Goal: Task Accomplishment & Management: Use online tool/utility

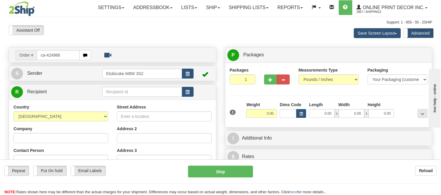
type input "ca-424966"
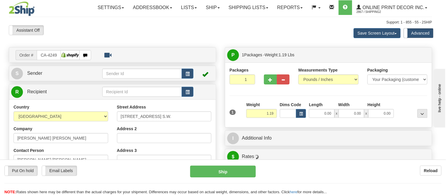
type input "[GEOGRAPHIC_DATA]"
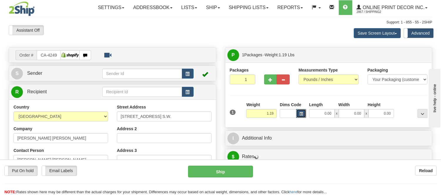
click at [305, 113] on button "button" at bounding box center [301, 113] width 10 height 9
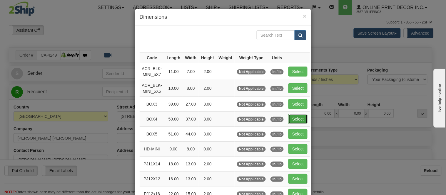
click at [292, 115] on button "Select" at bounding box center [297, 119] width 19 height 10
type input "BOX4"
type input "50.00"
type input "37.00"
type input "3.00"
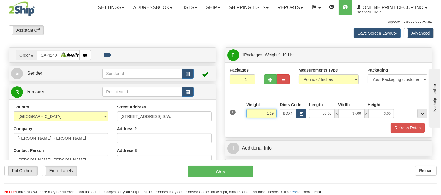
drag, startPoint x: 273, startPoint y: 112, endPoint x: 254, endPoint y: 118, distance: 20.4
click at [254, 118] on div "Weight 1.19" at bounding box center [262, 112] width 34 height 21
click at [269, 112] on input "14.98" at bounding box center [261, 113] width 31 height 9
type input "14.98"
click at [271, 78] on span "button" at bounding box center [271, 80] width 4 height 4
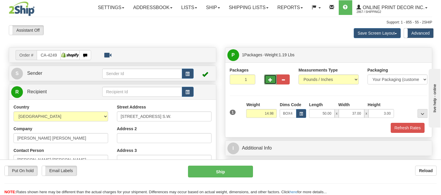
radio input "true"
type input "2"
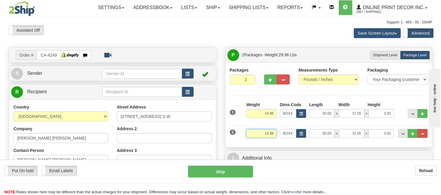
drag, startPoint x: 274, startPoint y: 134, endPoint x: 247, endPoint y: 131, distance: 26.9
click at [247, 131] on input "14.98" at bounding box center [261, 133] width 31 height 9
type input "5.98"
click at [299, 135] on button "button" at bounding box center [301, 133] width 10 height 9
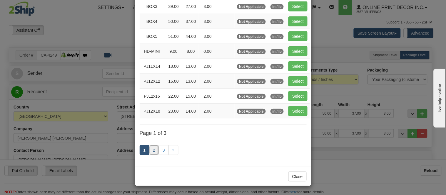
click at [152, 150] on link "2" at bounding box center [154, 150] width 10 height 10
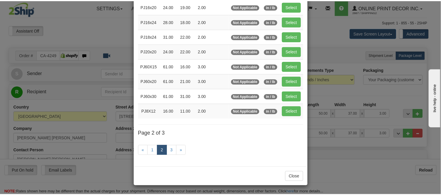
scroll to position [96, 0]
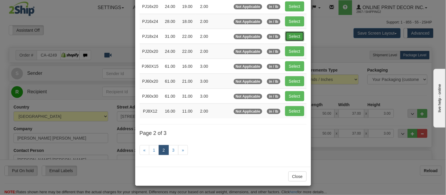
click at [287, 37] on button "Select" at bounding box center [294, 36] width 19 height 10
type input "PJ18x24"
type input "31.00"
type input "22.00"
type input "2.00"
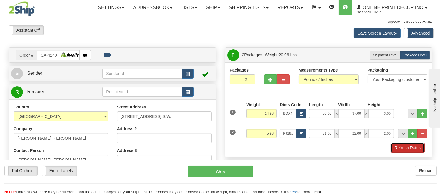
click at [416, 149] on button "Refresh Rates" at bounding box center [408, 148] width 34 height 10
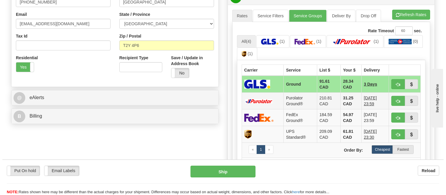
scroll to position [196, 0]
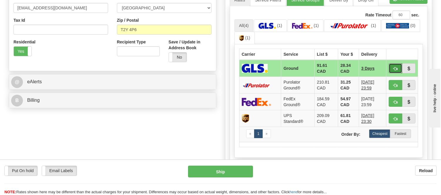
click at [391, 67] on button "button" at bounding box center [396, 68] width 14 height 10
type input "1"
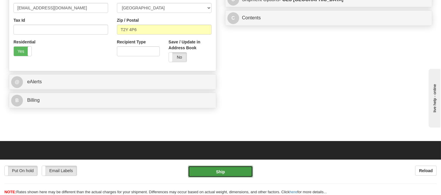
click at [213, 174] on button "Ship" at bounding box center [220, 172] width 65 height 12
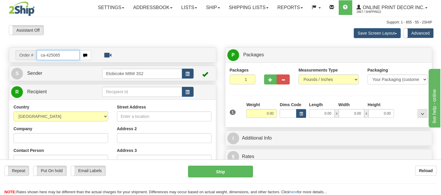
type input "ca-425065"
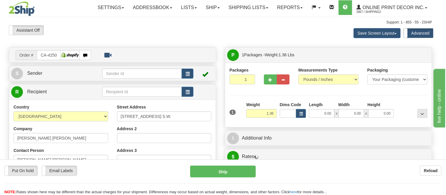
type input "[GEOGRAPHIC_DATA]"
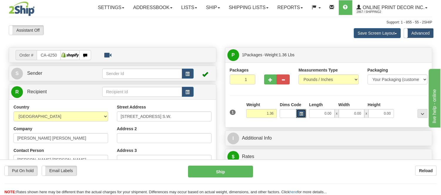
click at [303, 113] on button "button" at bounding box center [301, 113] width 10 height 9
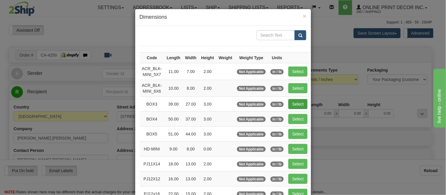
scroll to position [33, 0]
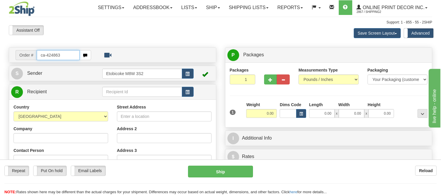
type input "ca-424863"
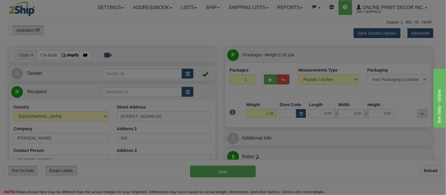
type input "MORDEN"
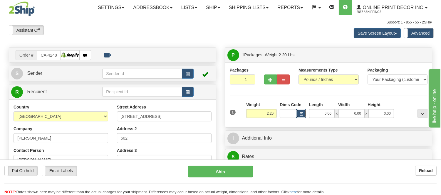
click at [301, 115] on span "button" at bounding box center [301, 114] width 4 height 3
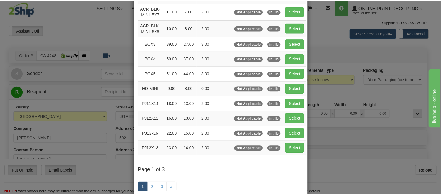
scroll to position [98, 0]
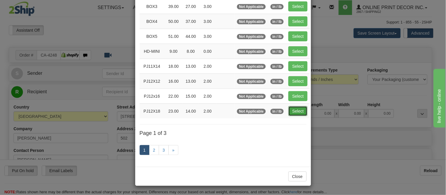
click at [296, 113] on button "Select" at bounding box center [297, 111] width 19 height 10
type input "PJ12X18"
type input "23.00"
type input "14.00"
type input "2.00"
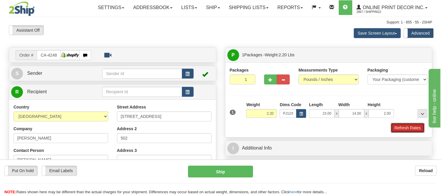
click at [410, 128] on button "Refresh Rates" at bounding box center [408, 128] width 34 height 10
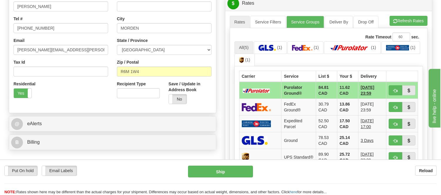
scroll to position [154, 0]
click at [392, 89] on button "button" at bounding box center [396, 90] width 14 height 10
type input "260"
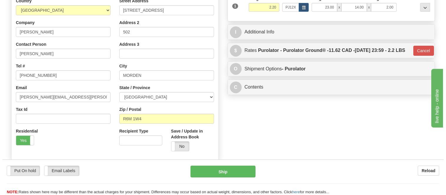
scroll to position [56, 0]
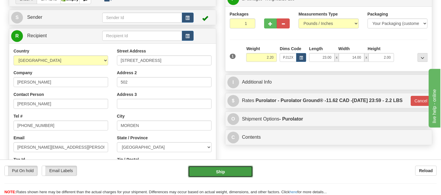
click at [238, 174] on button "Ship" at bounding box center [220, 172] width 65 height 12
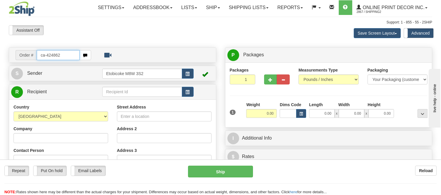
type input "ca-424862"
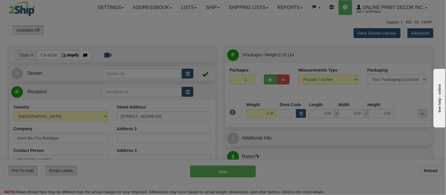
type input "SEXSMITH"
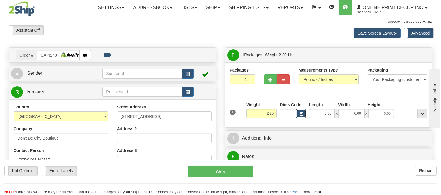
click at [302, 110] on button "button" at bounding box center [301, 113] width 10 height 9
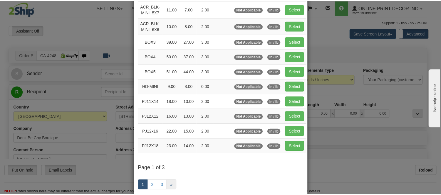
scroll to position [65, 0]
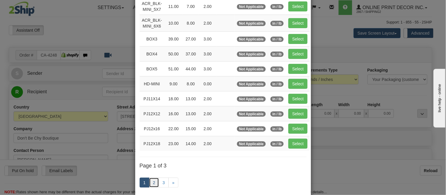
click at [154, 182] on link "2" at bounding box center [154, 183] width 10 height 10
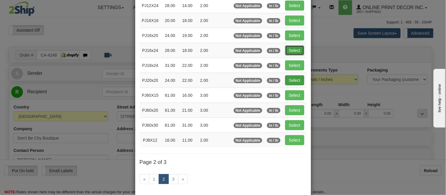
drag, startPoint x: 292, startPoint y: 49, endPoint x: 284, endPoint y: 55, distance: 10.1
click at [291, 49] on button "Select" at bounding box center [294, 51] width 19 height 10
type input "PJ16x24"
type input "28.00"
type input "18.00"
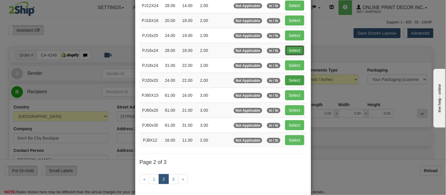
type input "2.00"
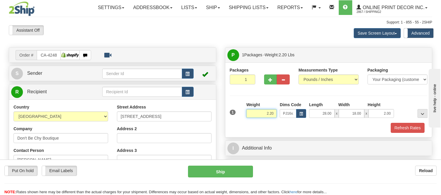
drag, startPoint x: 274, startPoint y: 115, endPoint x: 237, endPoint y: 116, distance: 37.7
click at [237, 116] on div "1 Weight 2.20 Dims Code x x" at bounding box center [328, 112] width 201 height 21
type input "4.98"
click at [394, 125] on button "Refresh Rates" at bounding box center [408, 128] width 34 height 10
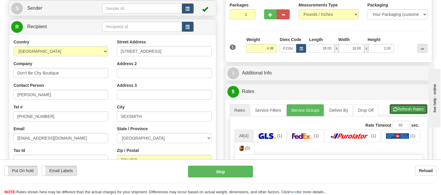
click at [403, 106] on button "Refresh Rates" at bounding box center [409, 109] width 38 height 10
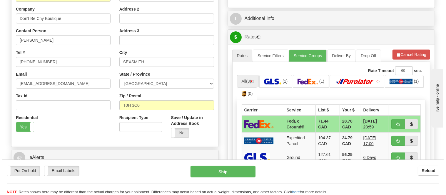
scroll to position [130, 0]
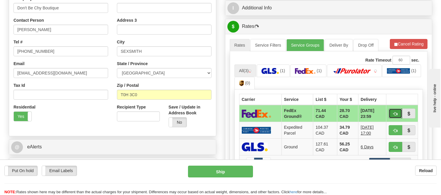
click at [395, 112] on span "button" at bounding box center [396, 114] width 4 height 4
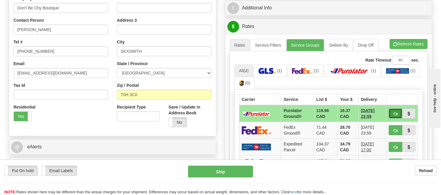
click at [396, 114] on span "button" at bounding box center [396, 114] width 4 height 4
type input "260"
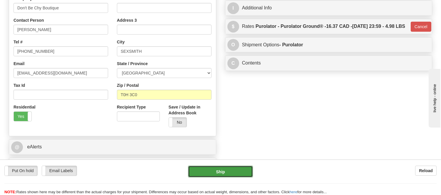
click at [239, 172] on button "Ship" at bounding box center [220, 172] width 65 height 12
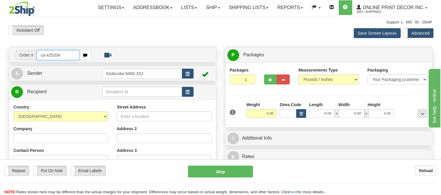
type input "ca-425204"
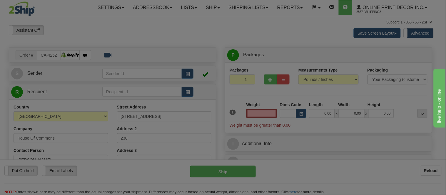
type input "[GEOGRAPHIC_DATA]"
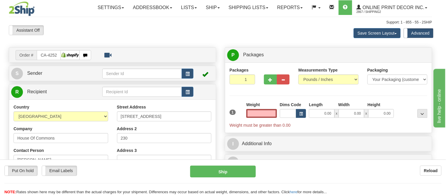
type input "0.00"
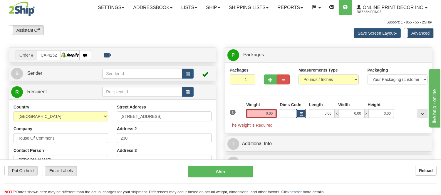
click at [300, 113] on span "button" at bounding box center [301, 114] width 4 height 3
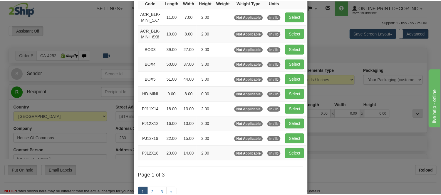
scroll to position [65, 0]
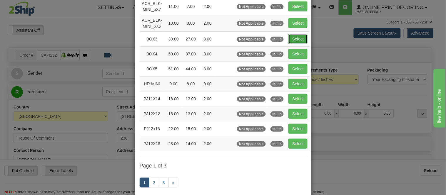
click at [298, 38] on button "Select" at bounding box center [297, 39] width 19 height 10
type input "BOX3"
type input "39.00"
type input "27.00"
type input "3.00"
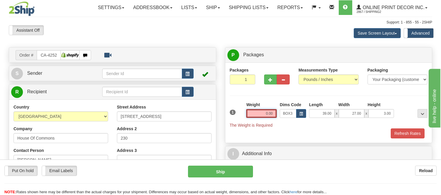
drag, startPoint x: 275, startPoint y: 115, endPoint x: 252, endPoint y: 122, distance: 24.8
click at [252, 122] on div "Weight 0.00" at bounding box center [262, 112] width 34 height 21
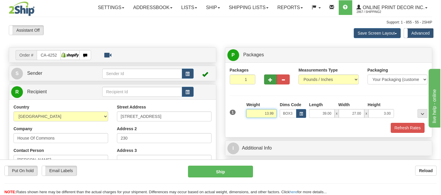
type input "13.99"
click at [269, 81] on span "button" at bounding box center [271, 80] width 4 height 4
radio input "true"
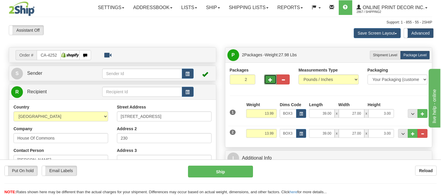
click at [269, 80] on span "button" at bounding box center [271, 80] width 4 height 4
type input "3"
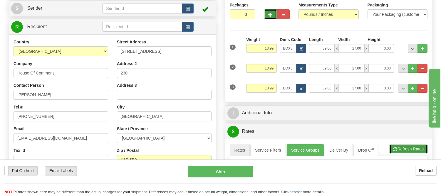
click at [404, 149] on button "Refresh Rates" at bounding box center [409, 149] width 38 height 10
click at [404, 149] on button "Cancel Rating" at bounding box center [409, 149] width 38 height 10
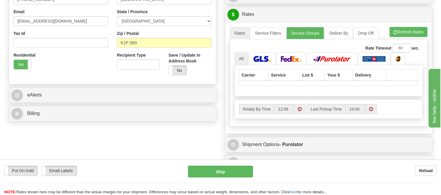
scroll to position [196, 0]
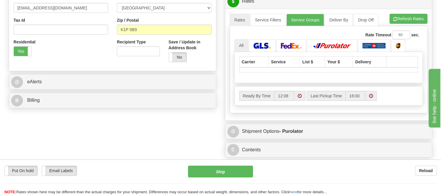
click at [415, 14] on div "A change has been made which could impact your rate estimate. To ensure the est…" at bounding box center [328, 65] width 207 height 112
click at [415, 19] on button "Refresh Rates" at bounding box center [409, 19] width 38 height 10
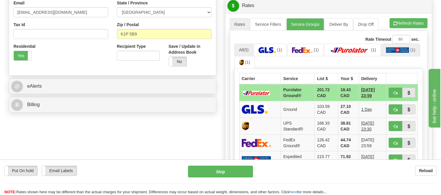
scroll to position [228, 0]
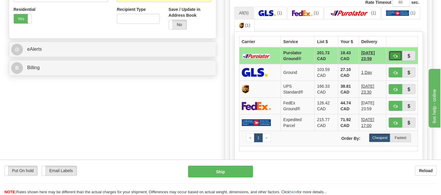
click at [394, 54] on span "button" at bounding box center [396, 56] width 4 height 4
type input "260"
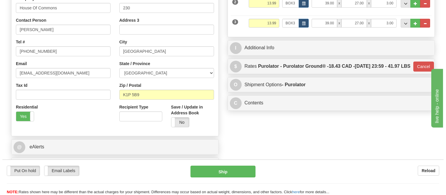
scroll to position [65, 0]
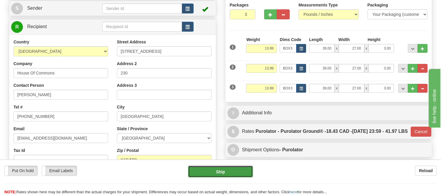
click at [245, 176] on button "Ship" at bounding box center [220, 172] width 65 height 12
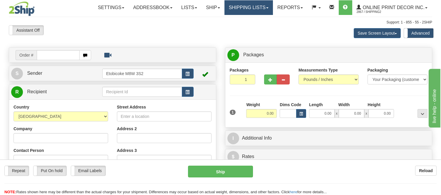
click at [233, 6] on link "Shipping lists" at bounding box center [249, 7] width 48 height 15
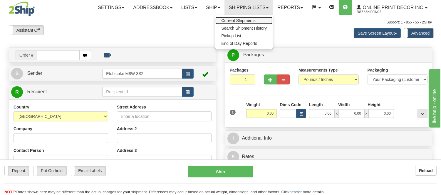
click at [240, 20] on span "Current Shipments" at bounding box center [238, 20] width 34 height 5
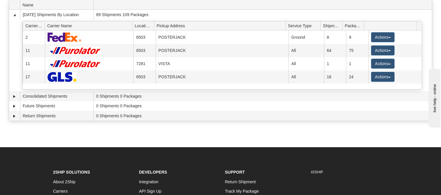
scroll to position [65, 0]
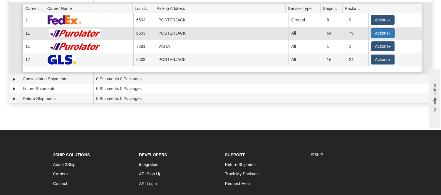
click at [371, 31] on button "Actions" at bounding box center [383, 33] width 24 height 10
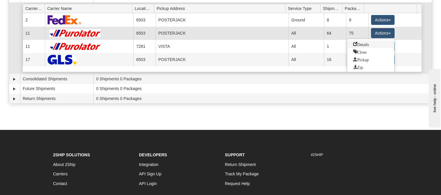
click at [367, 44] on span "Details" at bounding box center [361, 44] width 16 height 4
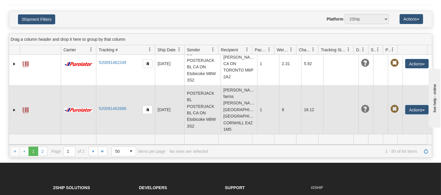
scroll to position [33, 0]
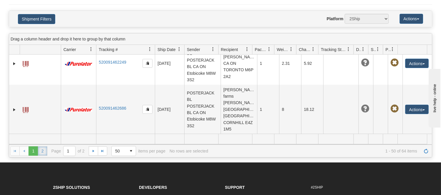
click at [42, 149] on link "2" at bounding box center [42, 151] width 9 height 9
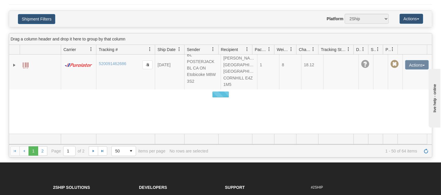
scroll to position [532, 0]
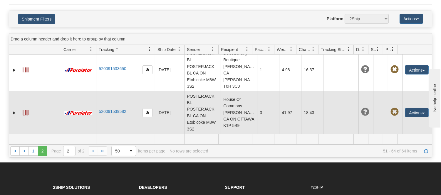
click at [25, 115] on span at bounding box center [26, 113] width 6 height 6
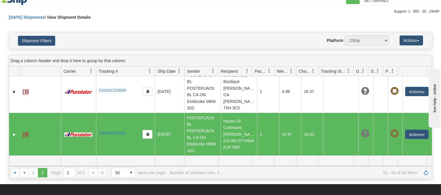
scroll to position [0, 0]
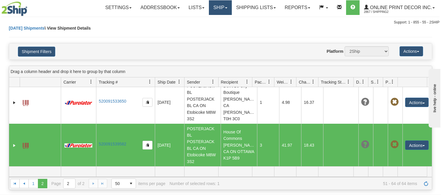
click at [220, 5] on link "Ship" at bounding box center [220, 7] width 23 height 15
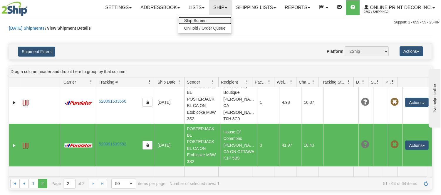
click at [216, 21] on link "Ship Screen" at bounding box center [204, 21] width 53 height 8
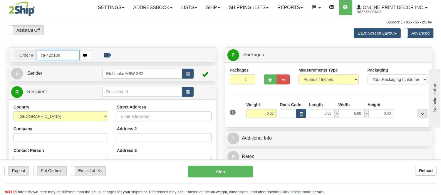
type input "ca-425188"
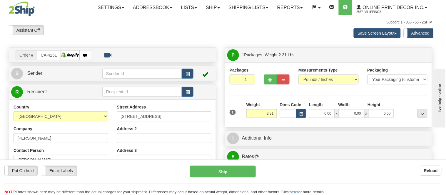
type input "ILDERTON"
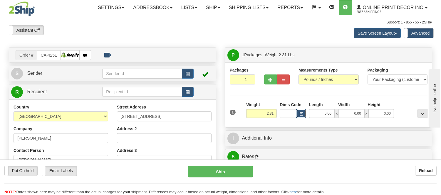
click at [300, 113] on span "button" at bounding box center [301, 114] width 4 height 3
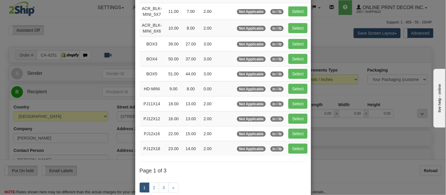
scroll to position [98, 0]
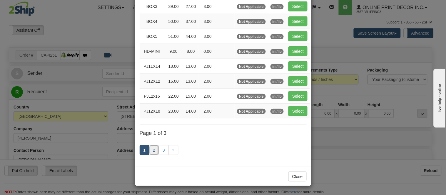
click at [150, 152] on link "2" at bounding box center [154, 150] width 10 height 10
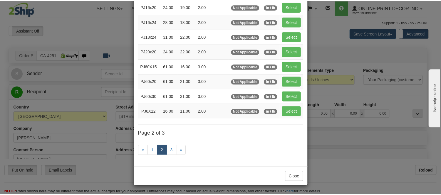
scroll to position [96, 0]
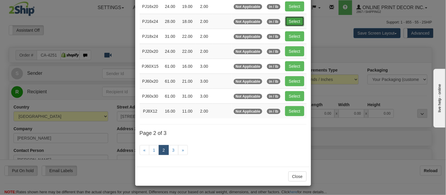
click at [286, 18] on button "Select" at bounding box center [294, 21] width 19 height 10
type input "PJ16x24"
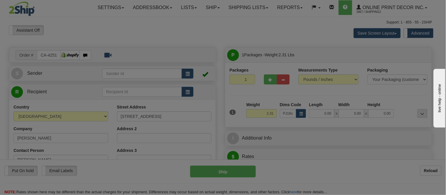
type input "28.00"
type input "18.00"
type input "2.00"
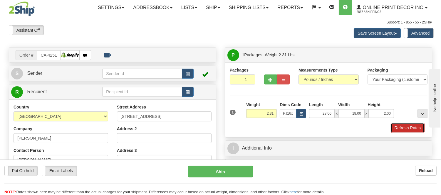
click at [406, 127] on button "Refresh Rates" at bounding box center [408, 128] width 34 height 10
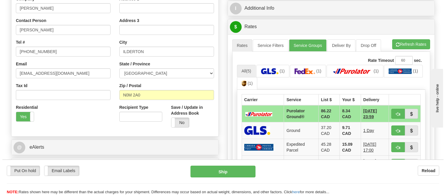
scroll to position [148, 0]
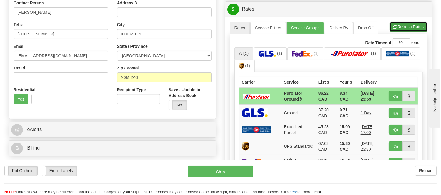
click at [411, 26] on button "Refresh Rates" at bounding box center [409, 27] width 38 height 10
click at [389, 93] on button "button" at bounding box center [396, 96] width 14 height 10
type input "260"
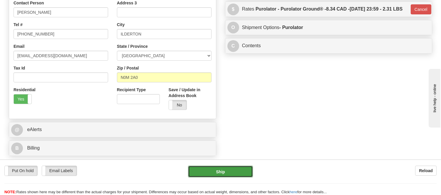
click at [241, 173] on button "Ship" at bounding box center [220, 172] width 65 height 12
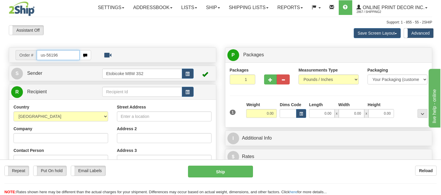
type input "us-56196"
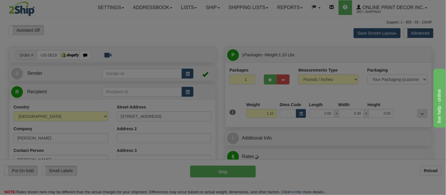
type input "LAS VEGAS"
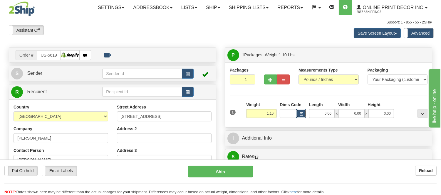
click at [299, 112] on button "button" at bounding box center [301, 113] width 10 height 9
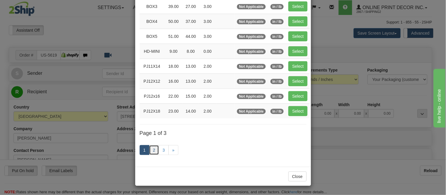
click at [153, 151] on link "2" at bounding box center [154, 150] width 10 height 10
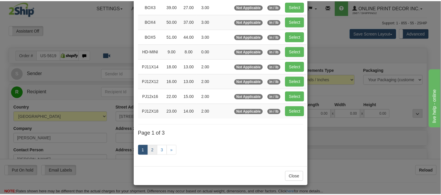
scroll to position [96, 0]
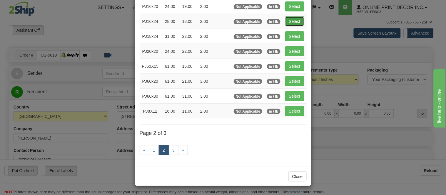
click at [293, 16] on button "Select" at bounding box center [294, 21] width 19 height 10
type input "PJ16x24"
type input "28.00"
type input "18.00"
type input "2.00"
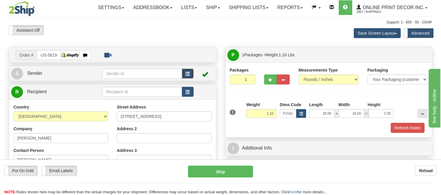
click at [188, 75] on span "button" at bounding box center [188, 74] width 4 height 4
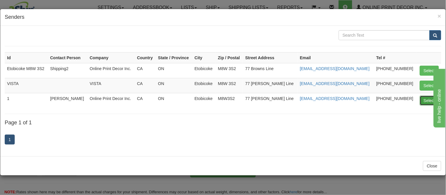
click at [424, 102] on button "Select" at bounding box center [429, 101] width 19 height 10
type input "1"
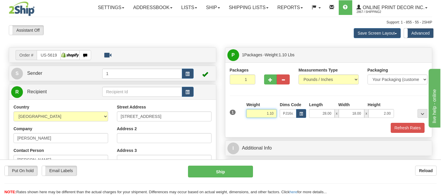
drag, startPoint x: 273, startPoint y: 113, endPoint x: 237, endPoint y: 119, distance: 35.7
click at [237, 119] on div "1 Weight 1.10 Dims Code x x" at bounding box center [328, 112] width 201 height 21
type input "2.20"
click at [395, 127] on button "Refresh Rates" at bounding box center [408, 128] width 34 height 10
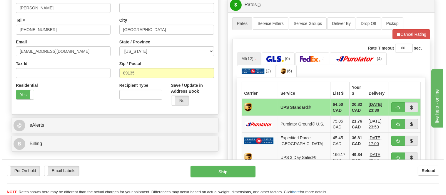
scroll to position [163, 0]
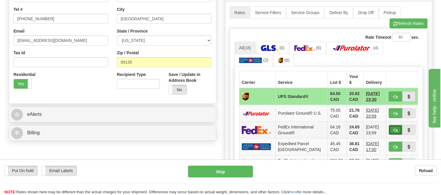
click at [396, 125] on button "button" at bounding box center [396, 130] width 14 height 10
type input "92"
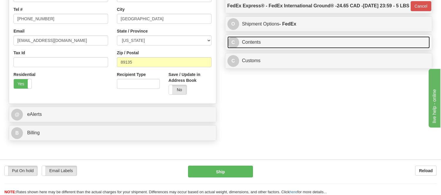
drag, startPoint x: 345, startPoint y: 53, endPoint x: 357, endPoint y: 56, distance: 12.3
click at [346, 48] on link "C Contents" at bounding box center [328, 42] width 203 height 12
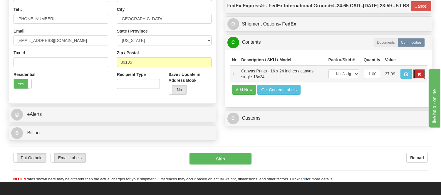
click at [414, 79] on button "button" at bounding box center [419, 74] width 12 height 10
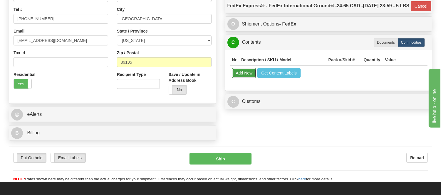
click at [246, 78] on button "Add New" at bounding box center [244, 73] width 24 height 10
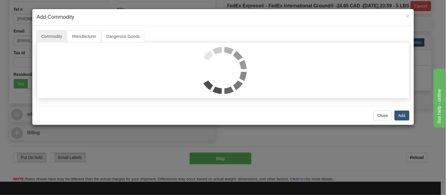
select select
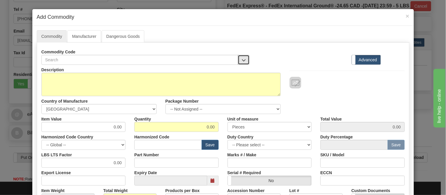
click at [239, 56] on button "button" at bounding box center [244, 60] width 12 height 10
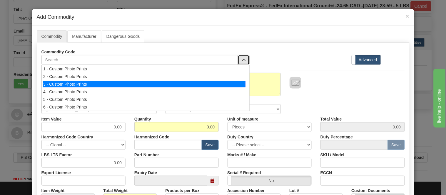
click at [246, 83] on li "3 - Custom Photo Prints" at bounding box center [145, 85] width 207 height 8
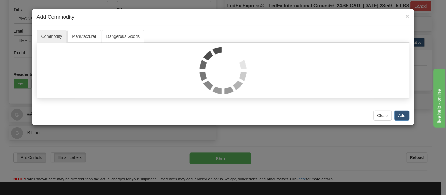
select select "1"
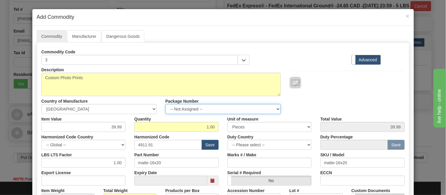
click at [238, 107] on select "-- Not Assigned -- Item 1" at bounding box center [222, 109] width 115 height 10
select select "0"
click at [165, 104] on select "-- Not Assigned -- Item 1" at bounding box center [222, 109] width 115 height 10
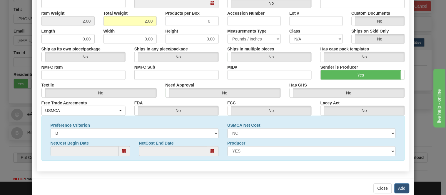
scroll to position [190, 0]
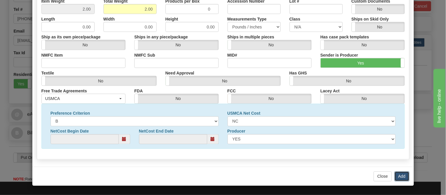
click at [396, 177] on button "Add" at bounding box center [401, 177] width 15 height 10
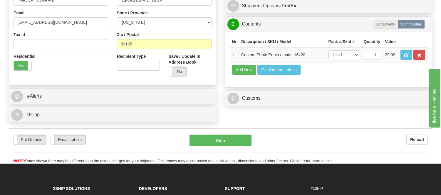
scroll to position [196, 0]
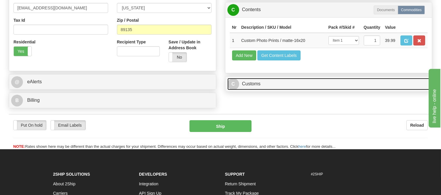
click at [322, 90] on link "C Customs" at bounding box center [328, 84] width 203 height 12
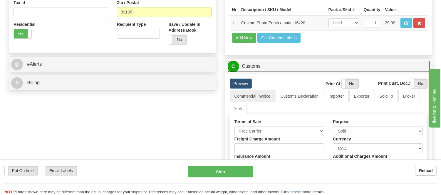
scroll to position [228, 0]
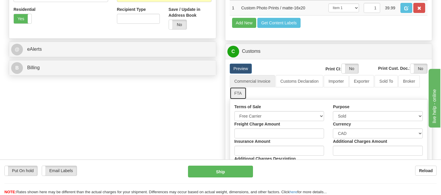
click at [236, 100] on link "FTA" at bounding box center [238, 93] width 17 height 12
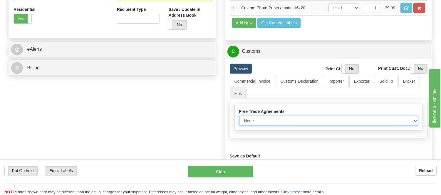
click at [256, 126] on select "None Other USMCA CETA CUKTCA" at bounding box center [328, 121] width 179 height 10
select select "1"
click at [239, 126] on select "None Other USMCA CETA CUKTCA" at bounding box center [328, 121] width 179 height 10
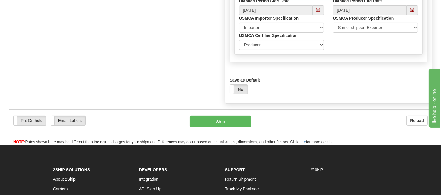
scroll to position [359, 0]
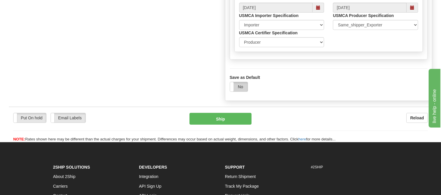
click at [245, 92] on label "No" at bounding box center [239, 86] width 18 height 9
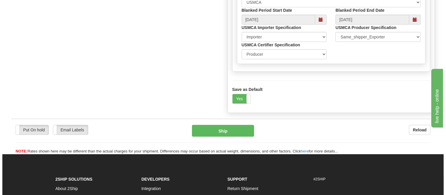
scroll to position [228, 0]
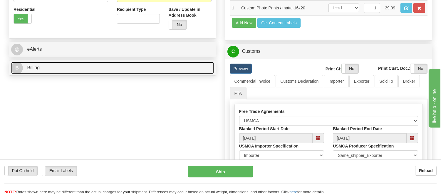
click at [91, 68] on link "B Billing" at bounding box center [112, 68] width 203 height 12
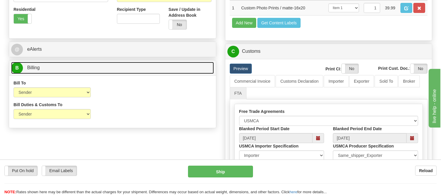
click at [91, 68] on link "B Billing" at bounding box center [112, 68] width 203 height 12
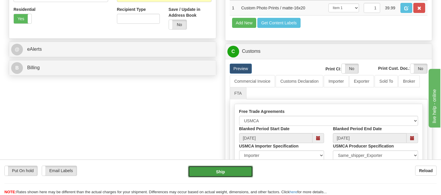
click at [218, 172] on button "Ship" at bounding box center [220, 172] width 65 height 12
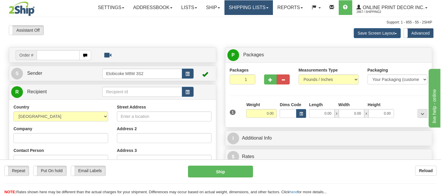
click at [252, 6] on link "Shipping lists" at bounding box center [249, 7] width 48 height 15
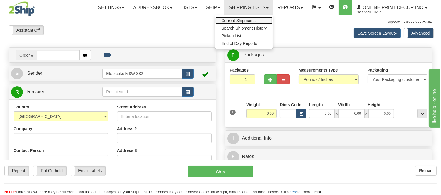
click at [243, 19] on span "Current Shipments" at bounding box center [238, 20] width 34 height 5
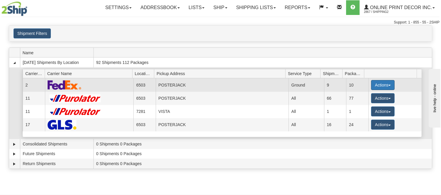
click at [383, 85] on button "Actions" at bounding box center [383, 85] width 24 height 10
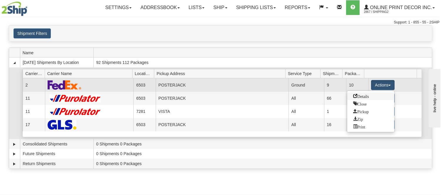
click at [364, 96] on span "Details" at bounding box center [361, 96] width 16 height 4
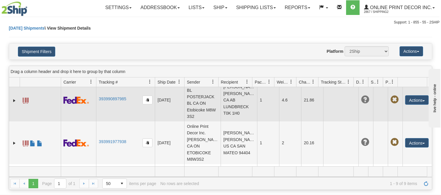
scroll to position [286, 0]
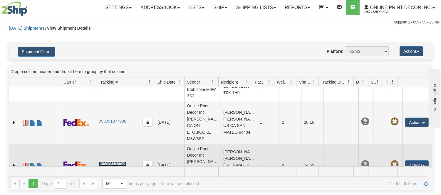
click at [113, 162] on link "393996193349" at bounding box center [112, 164] width 27 height 5
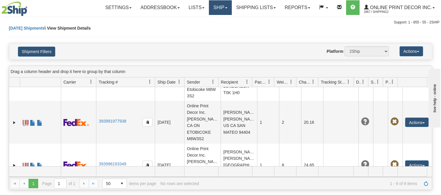
click at [215, 4] on link "Ship" at bounding box center [220, 7] width 23 height 15
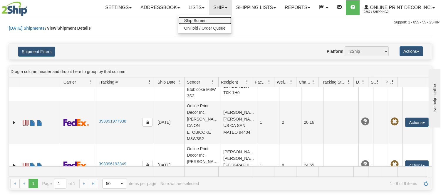
click at [200, 21] on span "Ship Screen" at bounding box center [195, 20] width 22 height 5
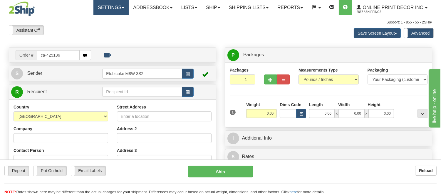
type input "ca-425136"
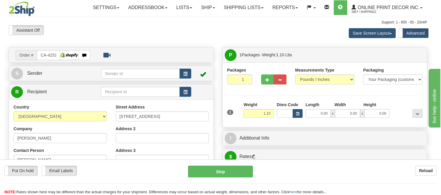
type input "HIGH RIVER"
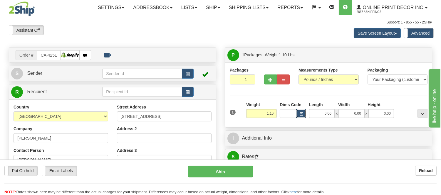
click at [300, 113] on span "button" at bounding box center [301, 114] width 4 height 3
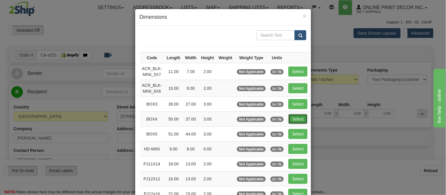
click at [288, 119] on button "Select" at bounding box center [297, 119] width 19 height 10
type input "BOX4"
type input "50.00"
type input "37.00"
type input "3.00"
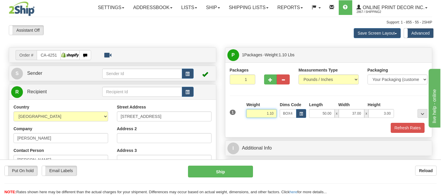
drag, startPoint x: 274, startPoint y: 113, endPoint x: 246, endPoint y: 120, distance: 29.0
click at [246, 120] on div "Weight 1.10" at bounding box center [262, 112] width 34 height 21
type input "17.98"
click at [410, 123] on div "1 Weight 17.98 Dims Code x x" at bounding box center [328, 112] width 201 height 21
click at [411, 125] on button "Refresh Rates" at bounding box center [408, 128] width 34 height 10
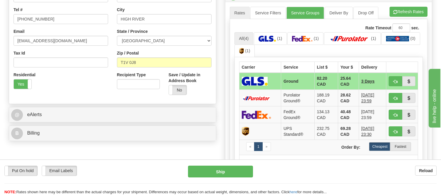
scroll to position [163, 0]
click at [395, 82] on span "button" at bounding box center [396, 82] width 4 height 4
type input "1"
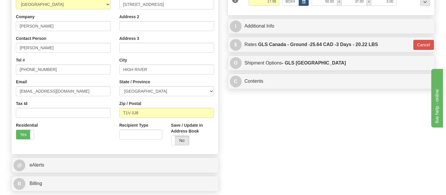
scroll to position [65, 0]
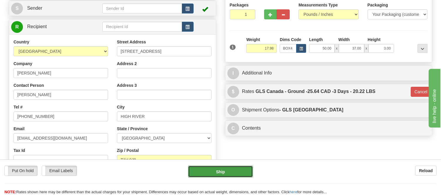
click at [233, 174] on button "Ship" at bounding box center [220, 172] width 65 height 12
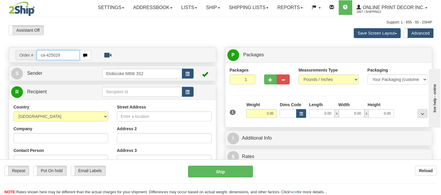
type input "ca-425029"
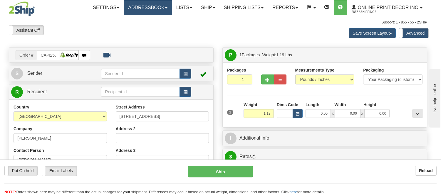
type input "TORONTO"
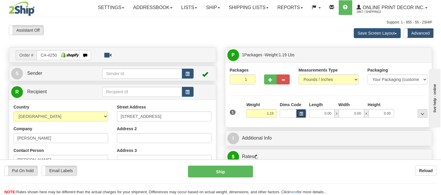
click at [300, 113] on span "button" at bounding box center [301, 114] width 4 height 3
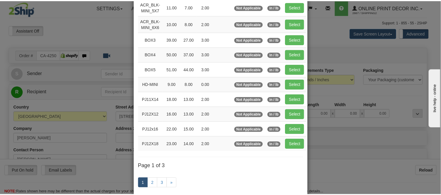
scroll to position [65, 0]
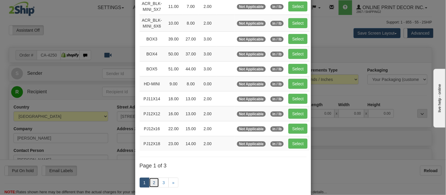
click at [152, 186] on link "2" at bounding box center [154, 183] width 10 height 10
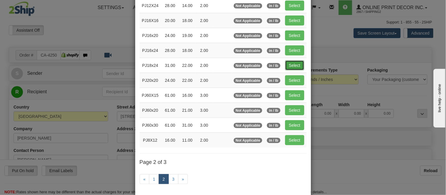
click at [292, 66] on button "Select" at bounding box center [294, 66] width 19 height 10
type input "PJ18x24"
type input "31.00"
type input "22.00"
type input "2.00"
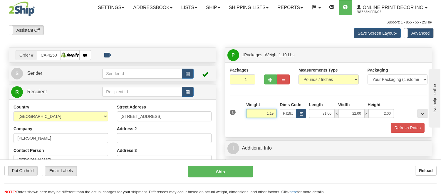
drag, startPoint x: 274, startPoint y: 115, endPoint x: 238, endPoint y: 121, distance: 36.3
click at [238, 121] on div "1 Weight 1.19 Dims Code x x" at bounding box center [328, 112] width 201 height 21
type input "5.98"
click at [413, 125] on button "Refresh Rates" at bounding box center [408, 128] width 34 height 10
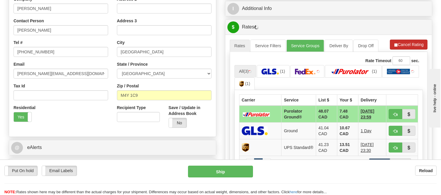
scroll to position [130, 0]
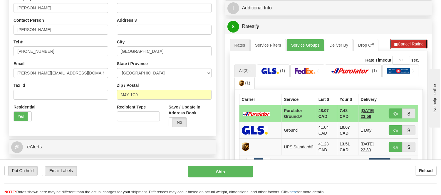
click at [399, 43] on button "Cancel Rating" at bounding box center [409, 44] width 38 height 10
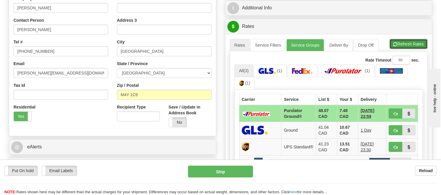
click at [399, 43] on button "Refresh Rates" at bounding box center [409, 44] width 38 height 10
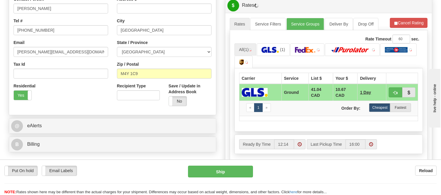
scroll to position [163, 0]
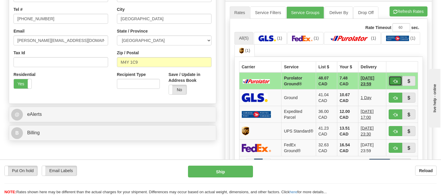
click at [392, 81] on button "button" at bounding box center [396, 81] width 14 height 10
type input "260"
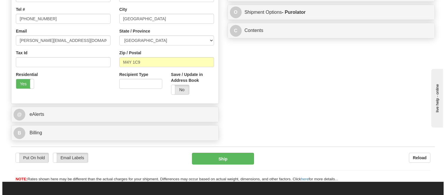
scroll to position [65, 0]
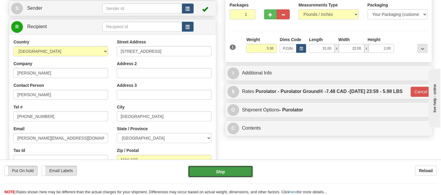
click at [242, 174] on button "Ship" at bounding box center [220, 172] width 65 height 12
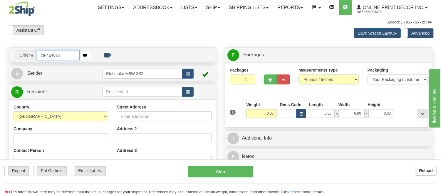
type input "ca-424875"
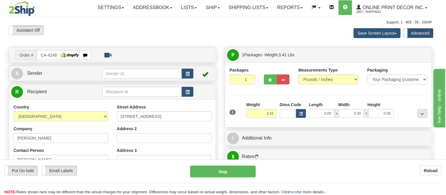
type input "[GEOGRAPHIC_DATA]"
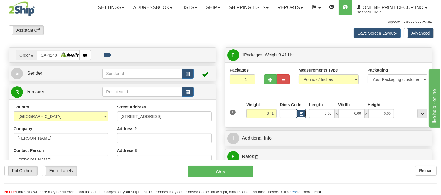
click at [301, 116] on span "button" at bounding box center [301, 114] width 4 height 3
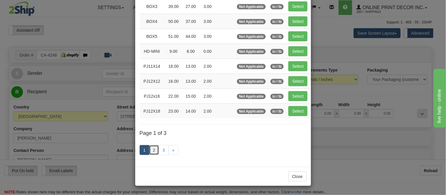
click at [155, 153] on link "2" at bounding box center [154, 150] width 10 height 10
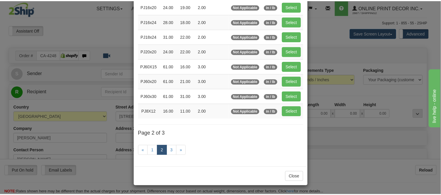
scroll to position [96, 0]
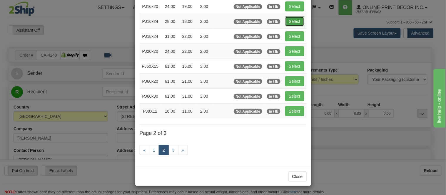
click at [287, 22] on button "Select" at bounding box center [294, 21] width 19 height 10
type input "PJ16x24"
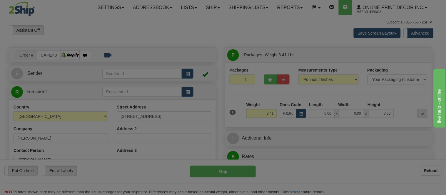
type input "28.00"
type input "18.00"
type input "2.00"
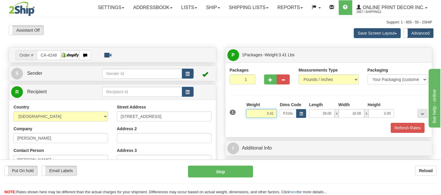
drag, startPoint x: 274, startPoint y: 114, endPoint x: 246, endPoint y: 116, distance: 28.0
click at [246, 116] on input "3.41" at bounding box center [261, 113] width 31 height 9
type input "6.10"
click at [399, 128] on button "Refresh Rates" at bounding box center [408, 128] width 34 height 10
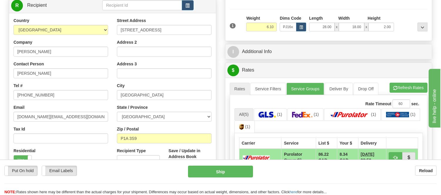
scroll to position [98, 0]
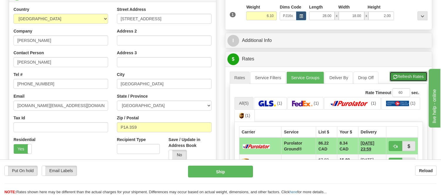
click at [392, 81] on button "Refresh Rates" at bounding box center [409, 77] width 38 height 10
drag, startPoint x: 390, startPoint y: 15, endPoint x: 374, endPoint y: 19, distance: 16.6
click at [374, 19] on input "2.00" at bounding box center [382, 15] width 26 height 9
click button "Delete" at bounding box center [0, 0] width 0 height 0
type input "4.00"
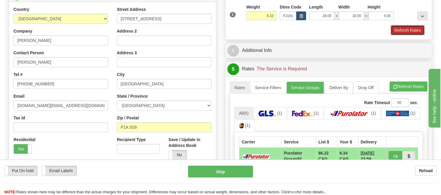
click at [407, 33] on button "Refresh Rates" at bounding box center [408, 30] width 34 height 10
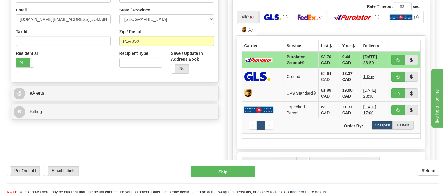
scroll to position [196, 0]
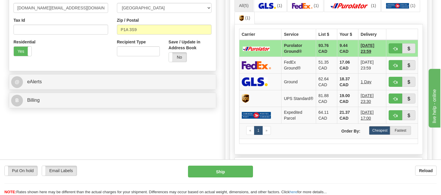
click at [391, 48] on button "button" at bounding box center [396, 48] width 14 height 10
type input "260"
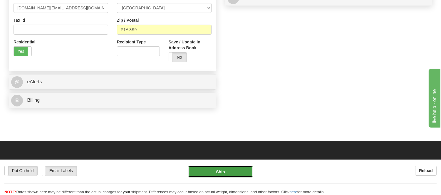
click at [223, 172] on button "Ship" at bounding box center [220, 172] width 65 height 12
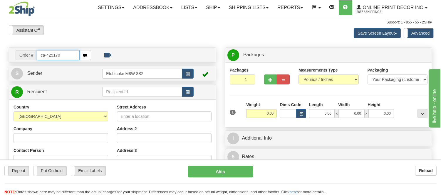
type input "ca-425170"
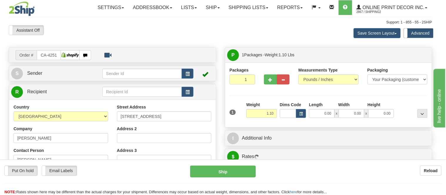
type input "DEMORESTVILLE"
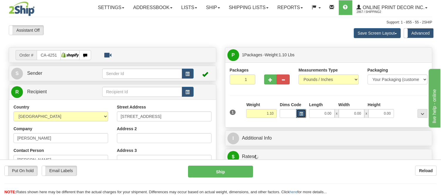
click at [301, 115] on button "button" at bounding box center [301, 113] width 10 height 9
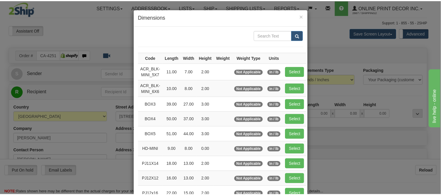
scroll to position [65, 0]
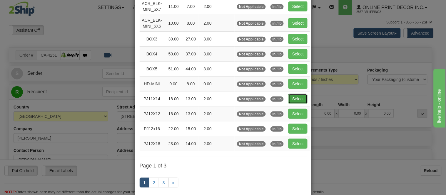
click at [292, 97] on button "Select" at bounding box center [297, 99] width 19 height 10
type input "PJ11X14"
type input "18.00"
type input "13.00"
type input "2.00"
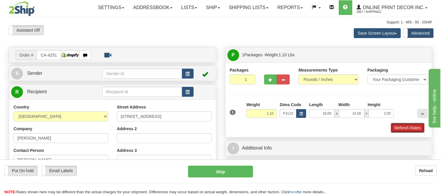
click at [397, 130] on button "Refresh Rates" at bounding box center [408, 128] width 34 height 10
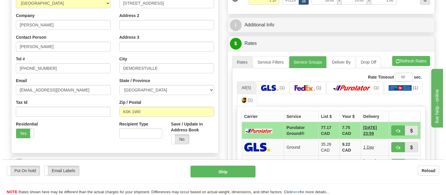
scroll to position [150, 0]
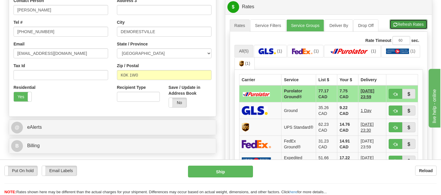
click at [411, 25] on button "Refresh Rates" at bounding box center [409, 24] width 38 height 10
click at [394, 95] on span "button" at bounding box center [396, 95] width 4 height 4
type input "260"
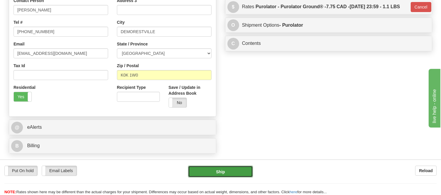
click at [232, 170] on button "Ship" at bounding box center [220, 172] width 65 height 12
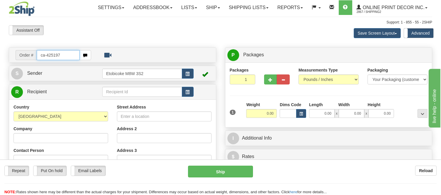
type input "ca-425197"
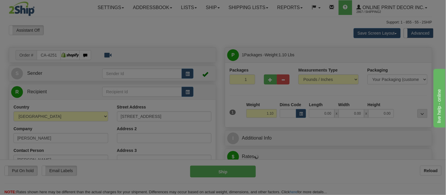
type input "ALGONQUIN HIGHLANDS"
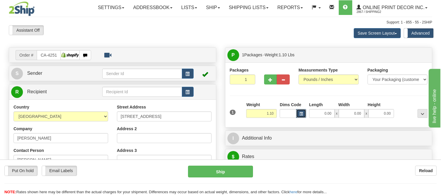
click at [301, 115] on span "button" at bounding box center [301, 114] width 4 height 3
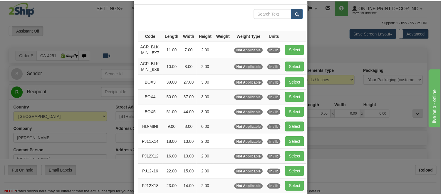
scroll to position [33, 0]
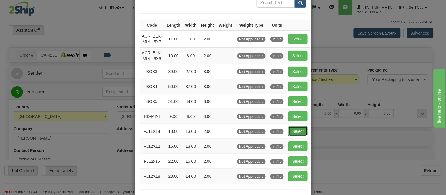
click at [297, 133] on button "Select" at bounding box center [297, 132] width 19 height 10
type input "PJ11X14"
type input "18.00"
type input "13.00"
type input "2.00"
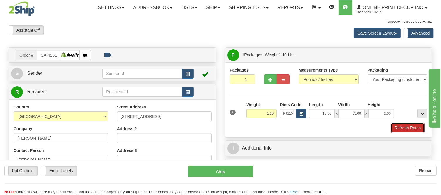
click at [402, 126] on button "Refresh Rates" at bounding box center [408, 128] width 34 height 10
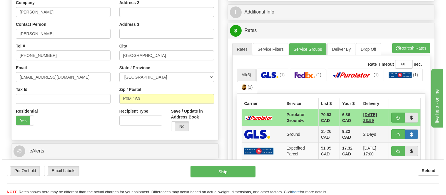
scroll to position [168, 0]
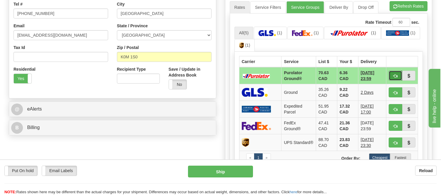
click at [395, 77] on span "button" at bounding box center [396, 76] width 4 height 4
type input "260"
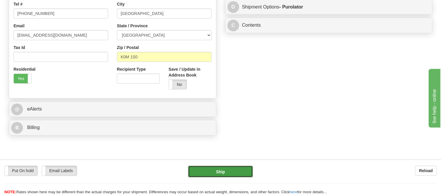
click at [236, 172] on button "Ship" at bounding box center [220, 172] width 65 height 12
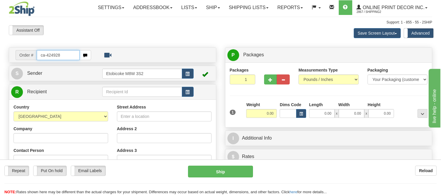
type input "ca-424928"
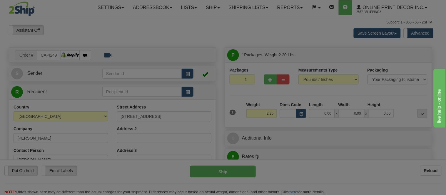
type input "CANMORE"
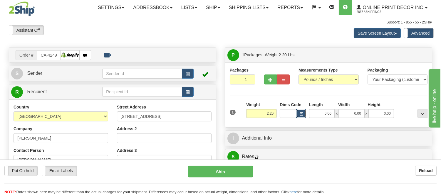
click at [300, 113] on span "button" at bounding box center [301, 114] width 4 height 3
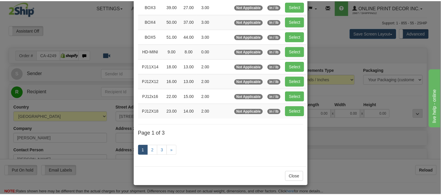
scroll to position [99, 0]
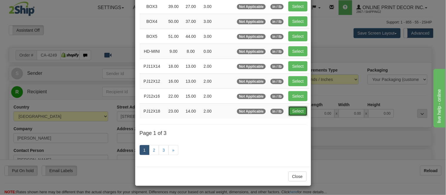
click at [289, 111] on button "Select" at bounding box center [297, 111] width 19 height 10
type input "PJ12X18"
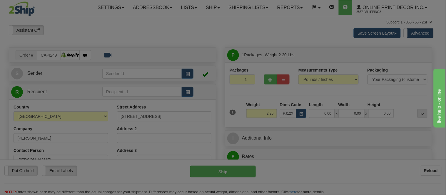
type input "23.00"
type input "14.00"
type input "2.00"
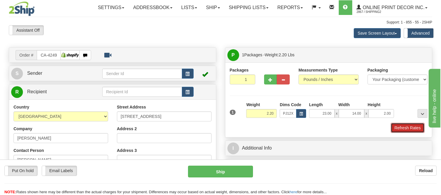
click at [409, 129] on button "Refresh Rates" at bounding box center [408, 128] width 34 height 10
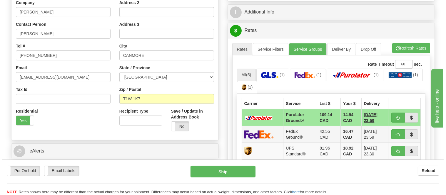
scroll to position [130, 0]
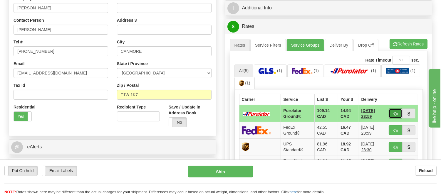
click at [396, 110] on button "button" at bounding box center [396, 114] width 14 height 10
type input "260"
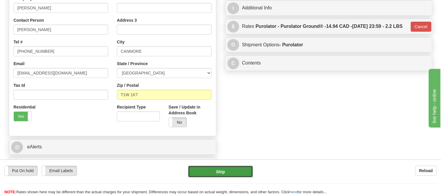
click at [249, 169] on button "Ship" at bounding box center [220, 172] width 65 height 12
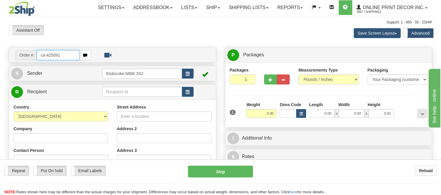
type input "ca-425091"
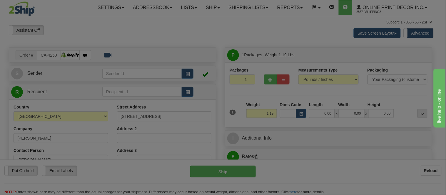
type input "[PERSON_NAME]"
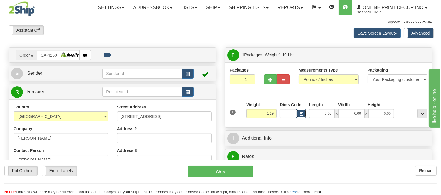
click at [302, 113] on span "button" at bounding box center [301, 114] width 4 height 3
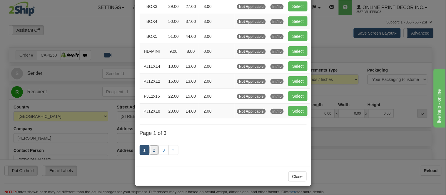
click at [149, 154] on link "2" at bounding box center [154, 150] width 10 height 10
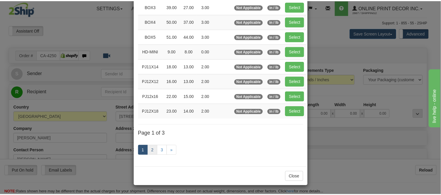
scroll to position [96, 0]
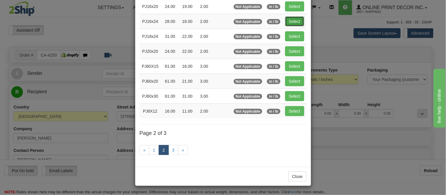
click at [295, 21] on button "Select" at bounding box center [294, 21] width 19 height 10
type input "PJ16x24"
type input "28.00"
type input "18.00"
type input "2.00"
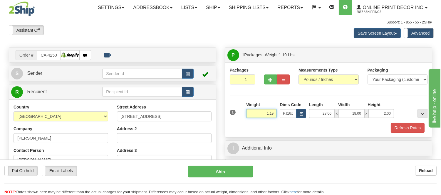
drag, startPoint x: 276, startPoint y: 113, endPoint x: 247, endPoint y: 119, distance: 29.8
click at [247, 119] on div "Weight 1.19" at bounding box center [262, 112] width 34 height 21
type input "3.98"
click at [400, 128] on button "Refresh Rates" at bounding box center [408, 128] width 34 height 10
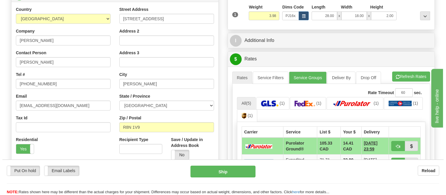
scroll to position [130, 0]
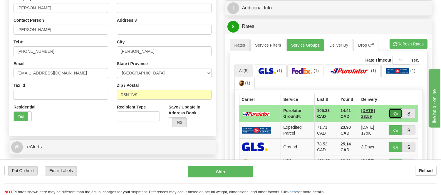
click at [394, 112] on span "button" at bounding box center [396, 114] width 4 height 4
type input "260"
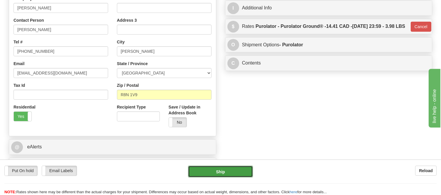
click at [242, 173] on button "Ship" at bounding box center [220, 172] width 65 height 12
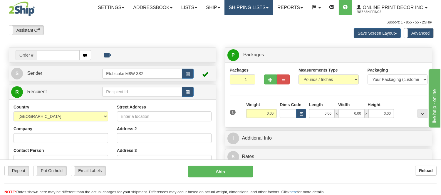
click at [255, 9] on link "Shipping lists" at bounding box center [249, 7] width 48 height 15
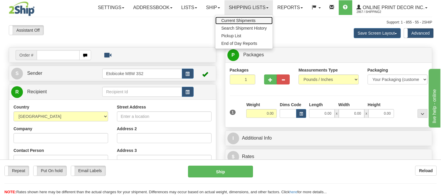
click at [255, 19] on span "Current Shipments" at bounding box center [238, 20] width 34 height 5
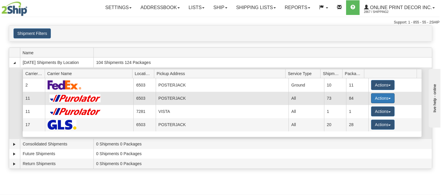
click at [384, 99] on button "Actions" at bounding box center [383, 98] width 24 height 10
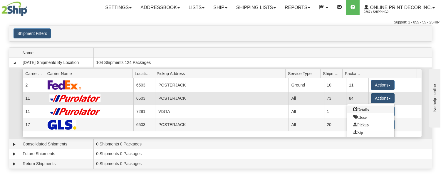
click at [359, 109] on span "Details" at bounding box center [361, 109] width 16 height 4
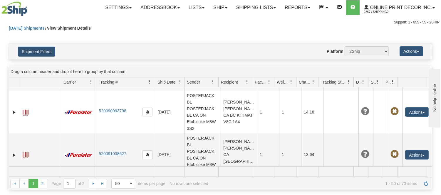
scroll to position [522, 0]
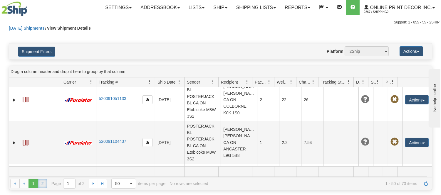
click at [42, 180] on link "2" at bounding box center [42, 183] width 9 height 9
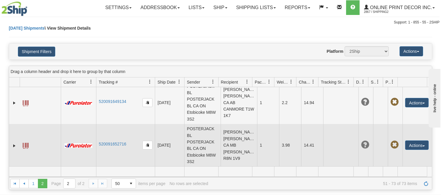
scroll to position [937, 0]
click at [120, 142] on link "520091652716" at bounding box center [112, 144] width 27 height 5
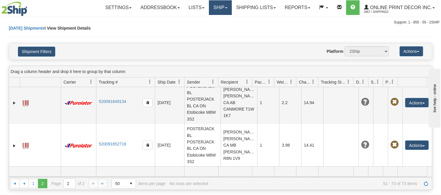
click at [211, 10] on link "Ship" at bounding box center [220, 7] width 23 height 15
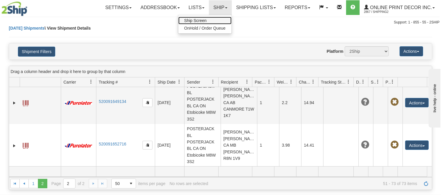
click at [210, 21] on link "Ship Screen" at bounding box center [204, 21] width 53 height 8
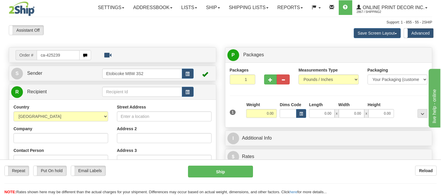
type input "ca-425239"
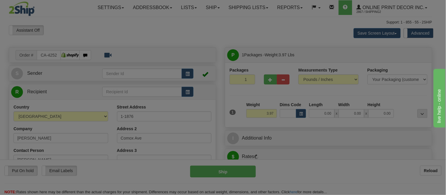
type input "COMOX"
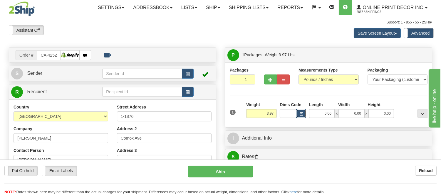
click at [301, 113] on span "button" at bounding box center [301, 114] width 4 height 3
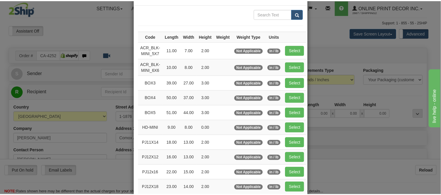
scroll to position [33, 0]
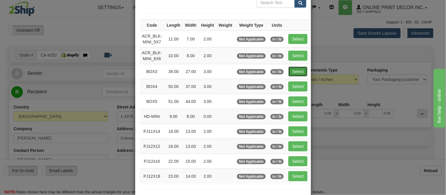
click at [298, 71] on button "Select" at bounding box center [297, 72] width 19 height 10
type input "BOX3"
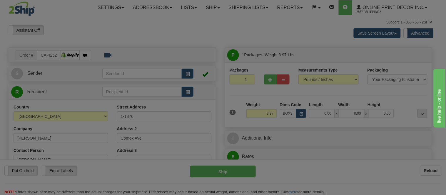
type input "39.00"
type input "27.00"
type input "3.00"
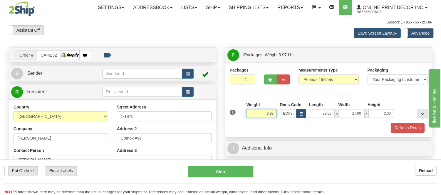
drag, startPoint x: 274, startPoint y: 113, endPoint x: 237, endPoint y: 122, distance: 37.8
click at [237, 122] on div "1 Weight 3.97 Dims Code BOX3" at bounding box center [328, 112] width 201 height 21
type input "7.98"
click at [403, 127] on button "Refresh Rates" at bounding box center [408, 128] width 34 height 10
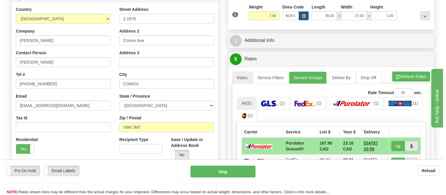
scroll to position [163, 0]
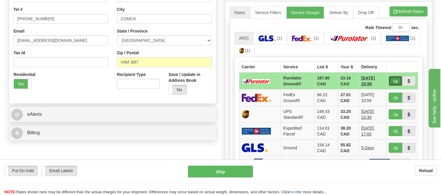
click at [392, 80] on button "button" at bounding box center [396, 81] width 14 height 10
type input "260"
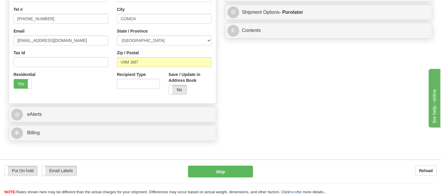
click at [221, 178] on div "Put On hold Put On hold Email Labels Email Labels Edit Reload Ship" at bounding box center [220, 180] width 441 height 29
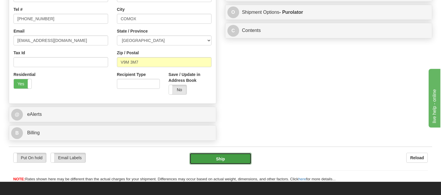
click at [225, 162] on button "Ship" at bounding box center [221, 159] width 62 height 12
